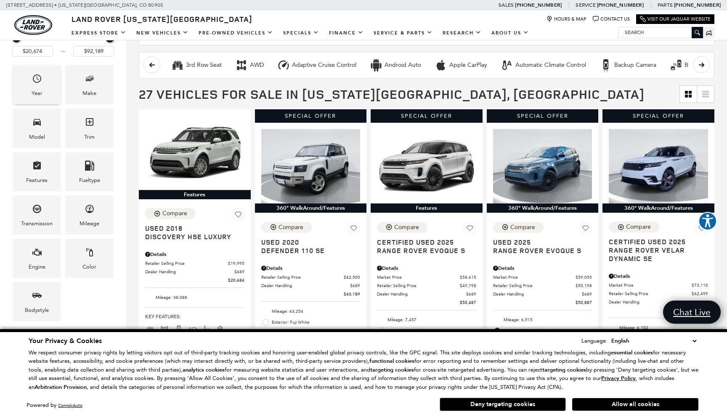
click at [39, 85] on span "Year" at bounding box center [37, 79] width 10 height 17
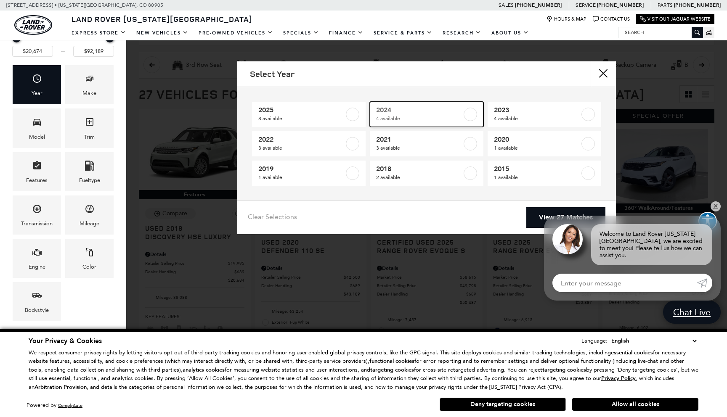
click at [470, 116] on label at bounding box center [469, 114] width 13 height 13
type input "$33,389"
type input "$86,792"
checkbox input "true"
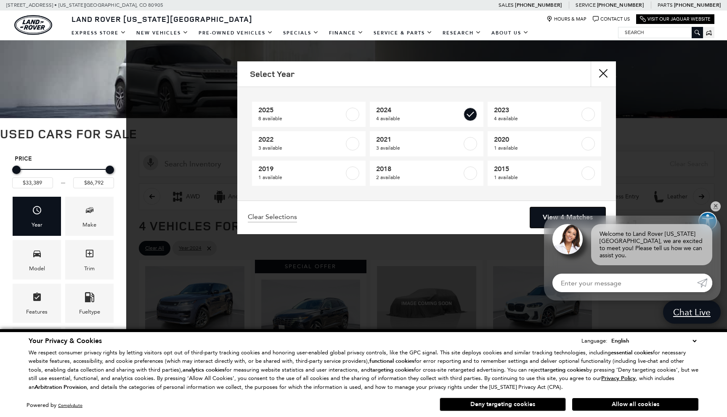
click at [577, 209] on link "View 4 Matches" at bounding box center [567, 217] width 75 height 21
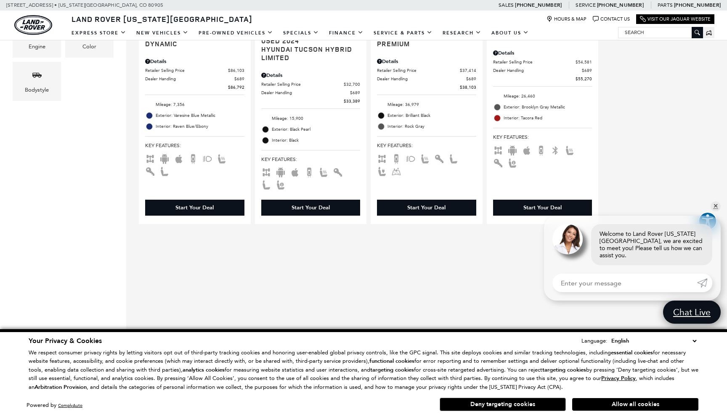
scroll to position [353, 0]
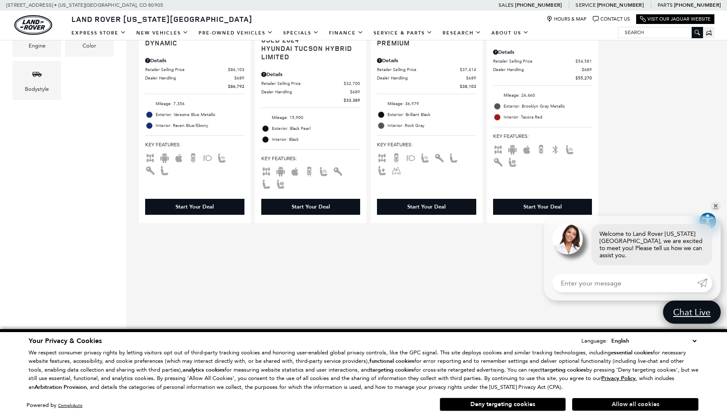
click at [649, 402] on button "Allow all cookies" at bounding box center [635, 404] width 126 height 13
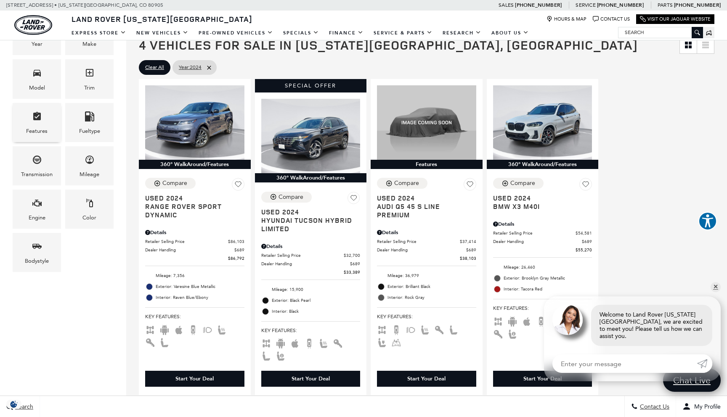
scroll to position [178, 0]
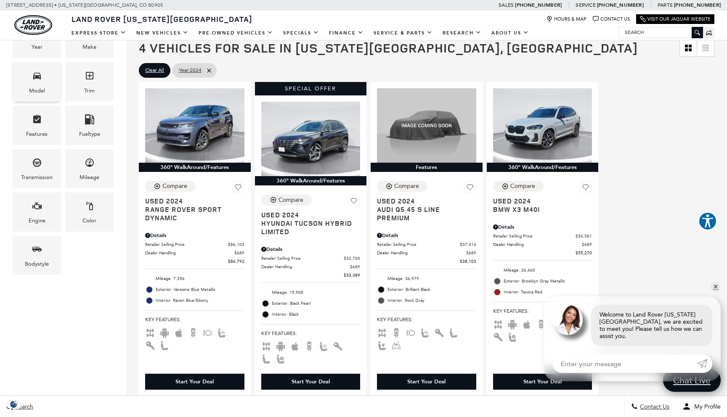
click at [36, 93] on div "Model" at bounding box center [37, 90] width 16 height 9
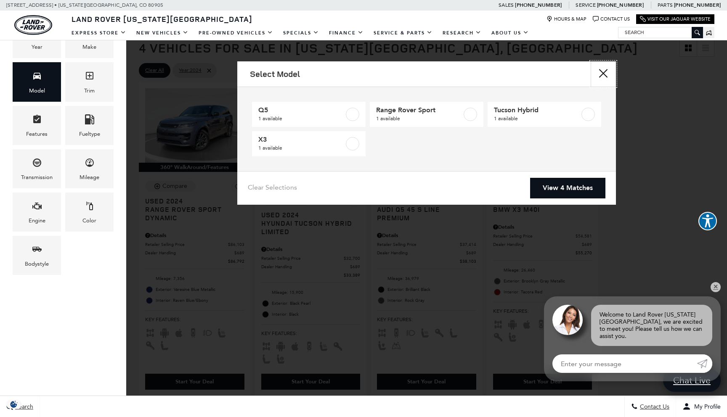
click at [599, 74] on button "Close" at bounding box center [602, 73] width 25 height 25
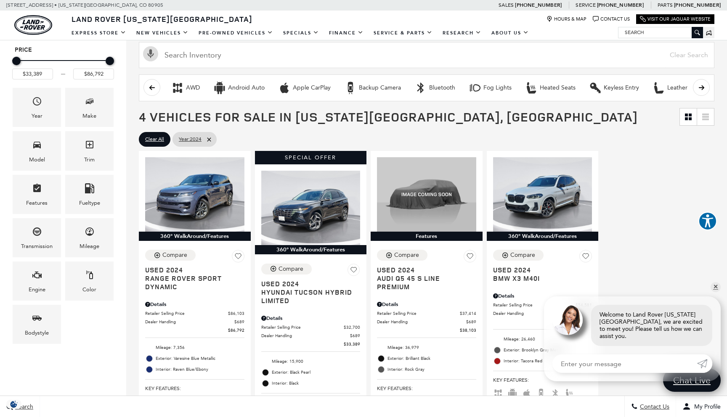
scroll to position [0, 0]
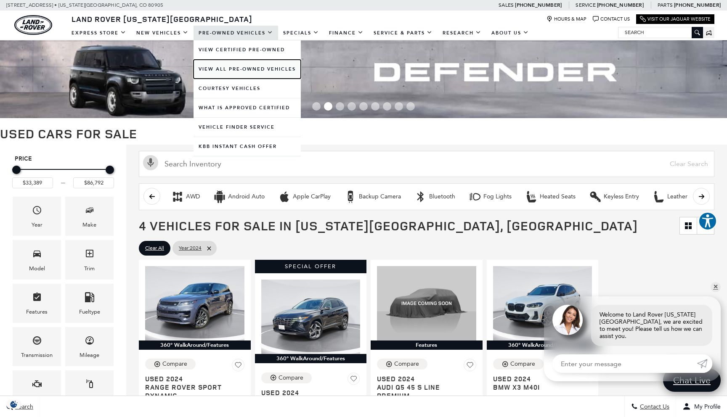
click at [228, 70] on link "View All Pre-Owned Vehicles" at bounding box center [246, 69] width 107 height 19
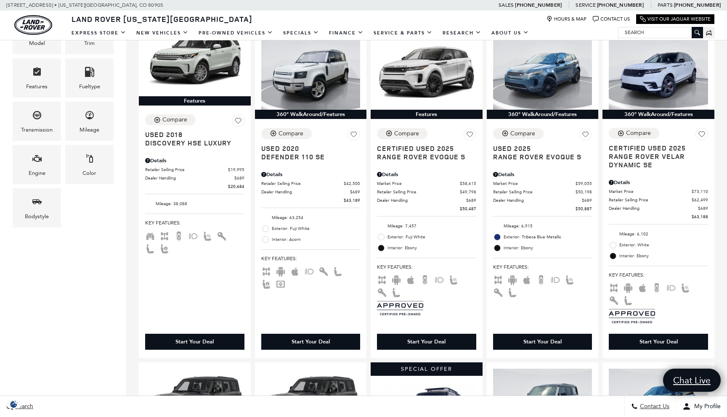
scroll to position [193, 0]
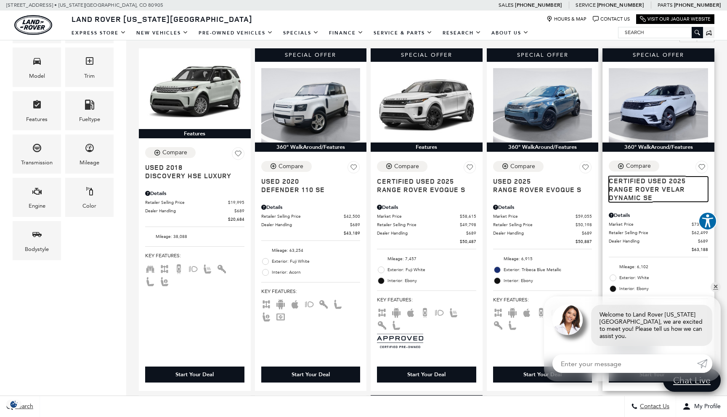
click at [645, 194] on span "Range Rover Velar Dynamic SE" at bounding box center [654, 193] width 93 height 17
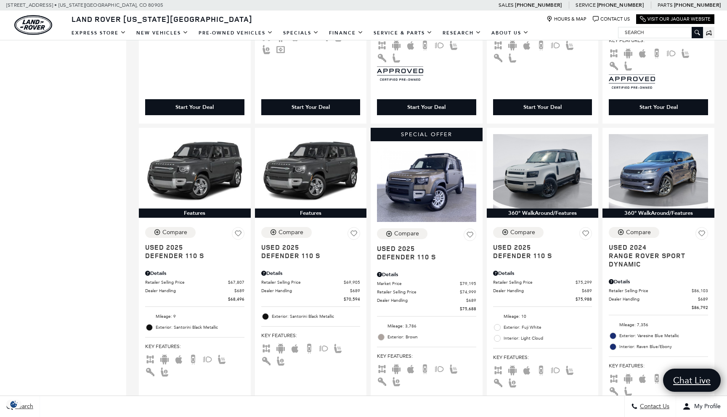
scroll to position [460, 0]
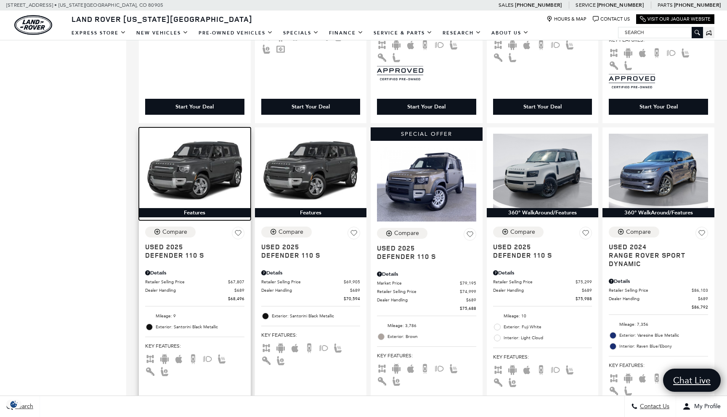
click at [211, 170] on img at bounding box center [194, 171] width 99 height 74
click at [201, 178] on img at bounding box center [194, 171] width 99 height 74
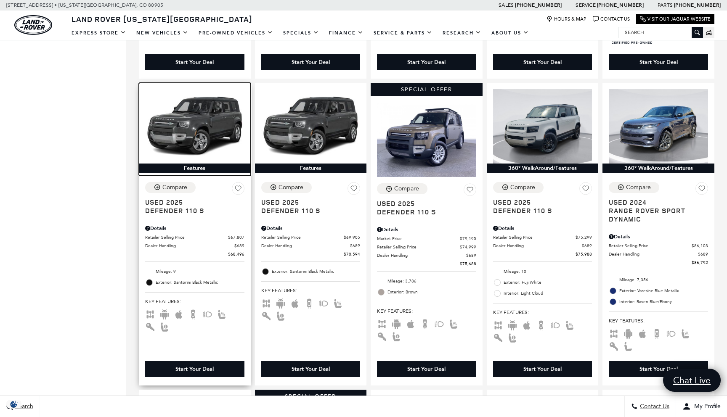
scroll to position [502, 0]
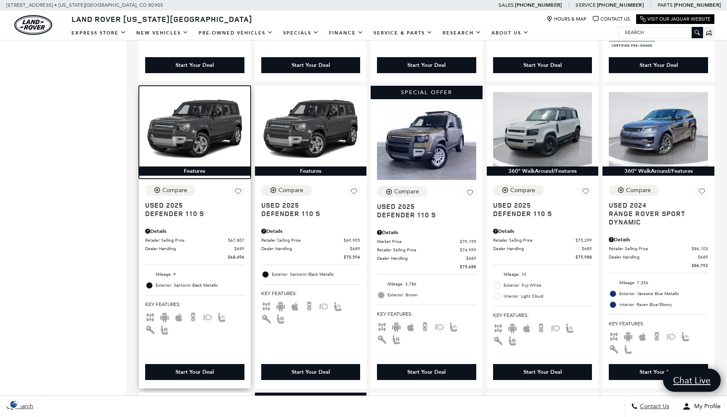
click at [190, 134] on img at bounding box center [194, 129] width 99 height 74
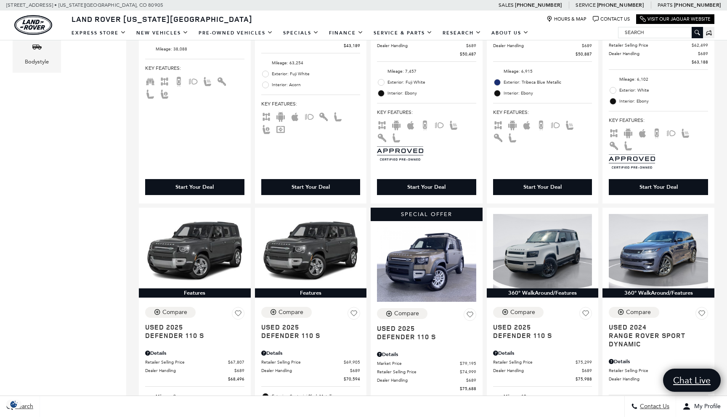
scroll to position [416, 0]
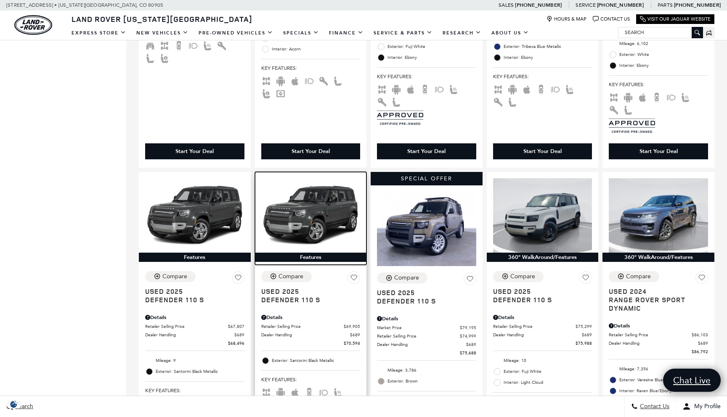
click at [319, 204] on img at bounding box center [310, 215] width 99 height 74
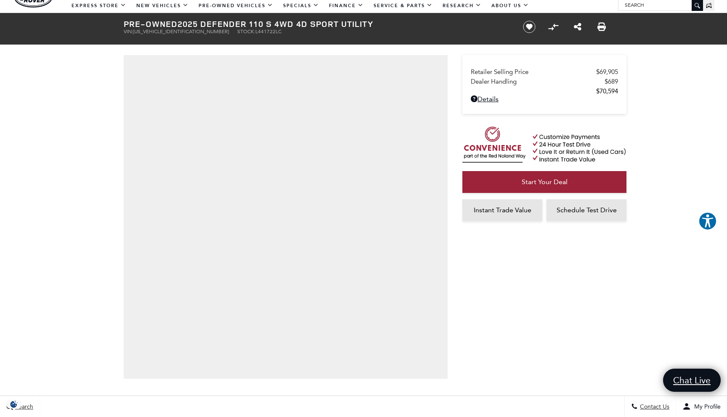
scroll to position [24, 0]
